Goal: Task Accomplishment & Management: Use online tool/utility

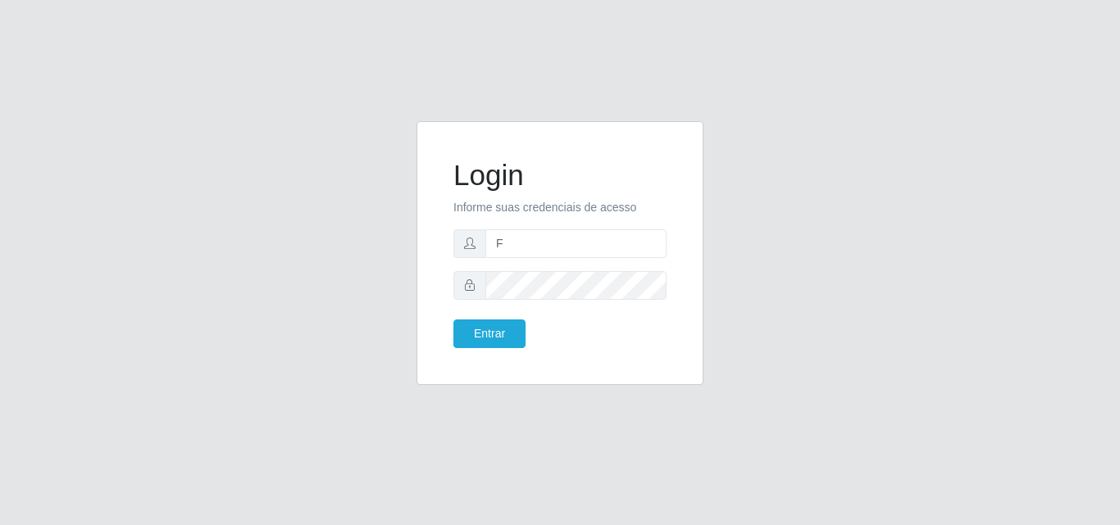
type input "[EMAIL_ADDRESS][DOMAIN_NAME]"
click at [453, 320] on button "Entrar" at bounding box center [489, 334] width 72 height 29
click at [516, 336] on button "Entrar" at bounding box center [489, 334] width 72 height 29
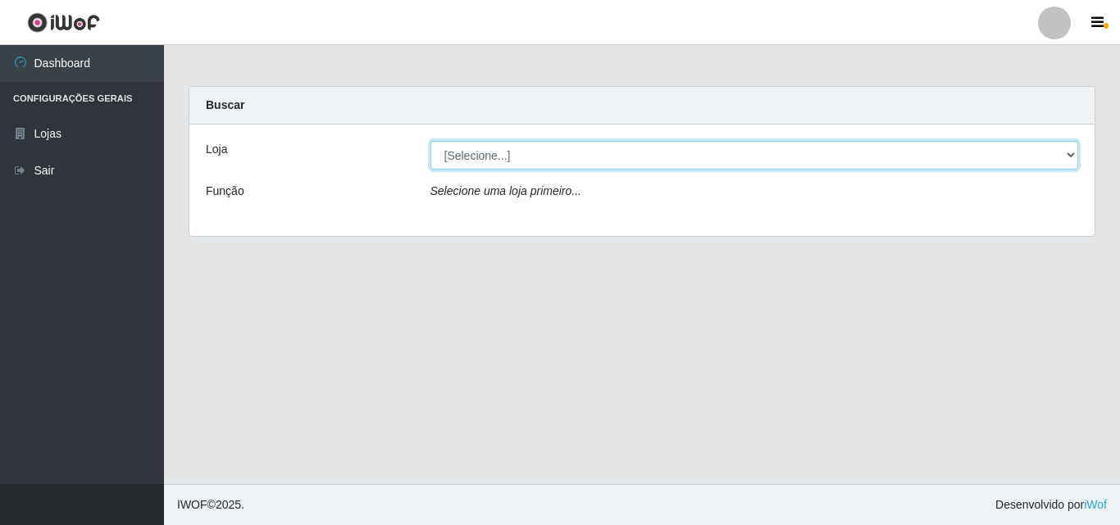
click at [1071, 157] on select "[Selecione...] Corte Fácil - Unidade Emaús" at bounding box center [754, 155] width 648 height 29
select select "201"
click at [430, 141] on select "[Selecione...] Corte Fácil - Unidade Emaús" at bounding box center [754, 155] width 648 height 29
